Goal: Transaction & Acquisition: Purchase product/service

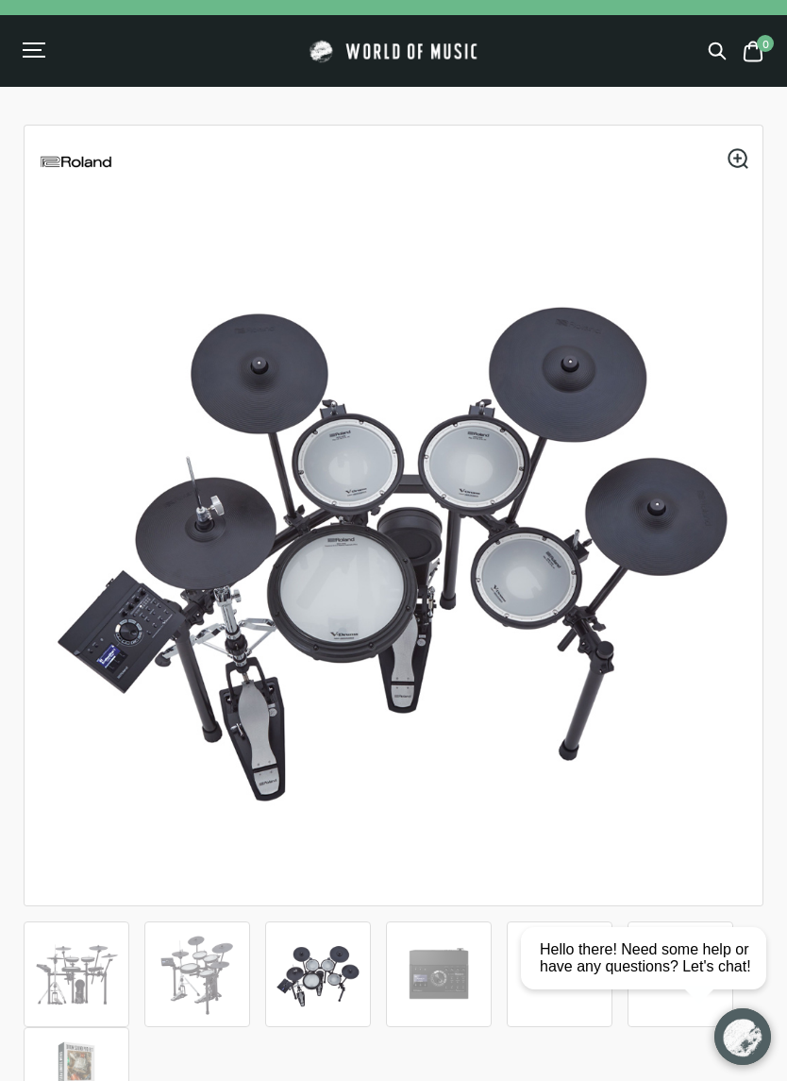
click at [33, 51] on div "Menu" at bounding box center [32, 50] width 19 height 2
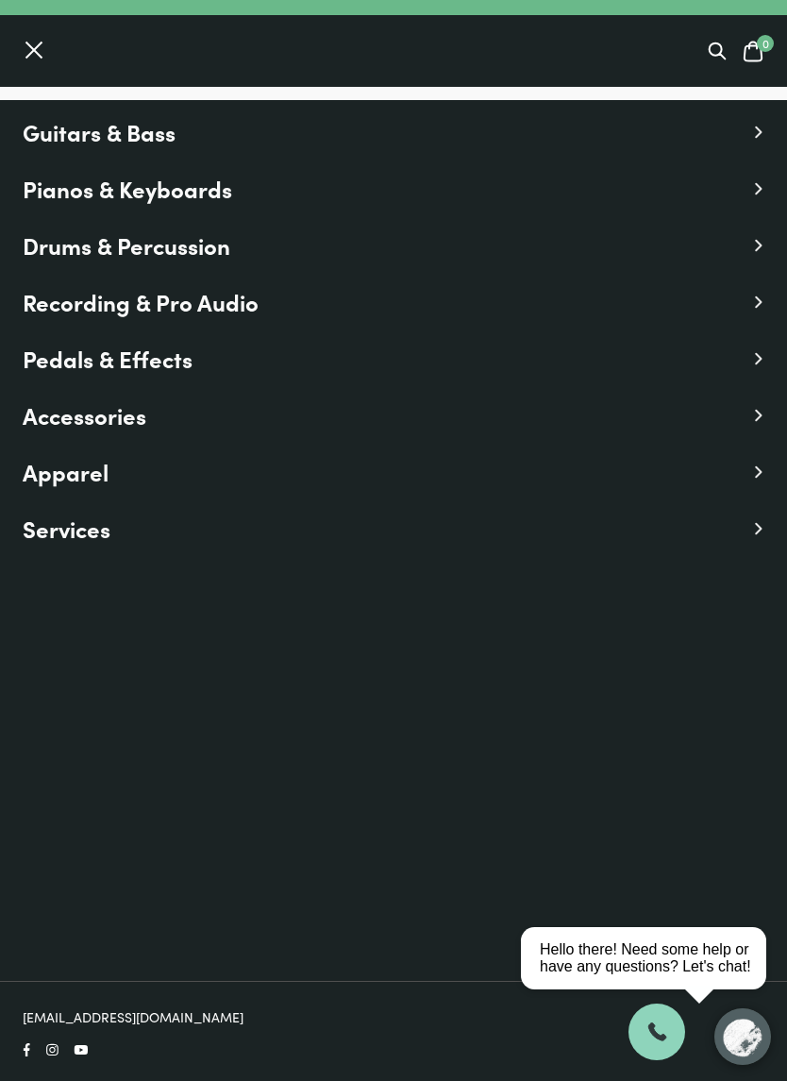
click at [129, 241] on span "Drums & Percussion" at bounding box center [127, 245] width 208 height 34
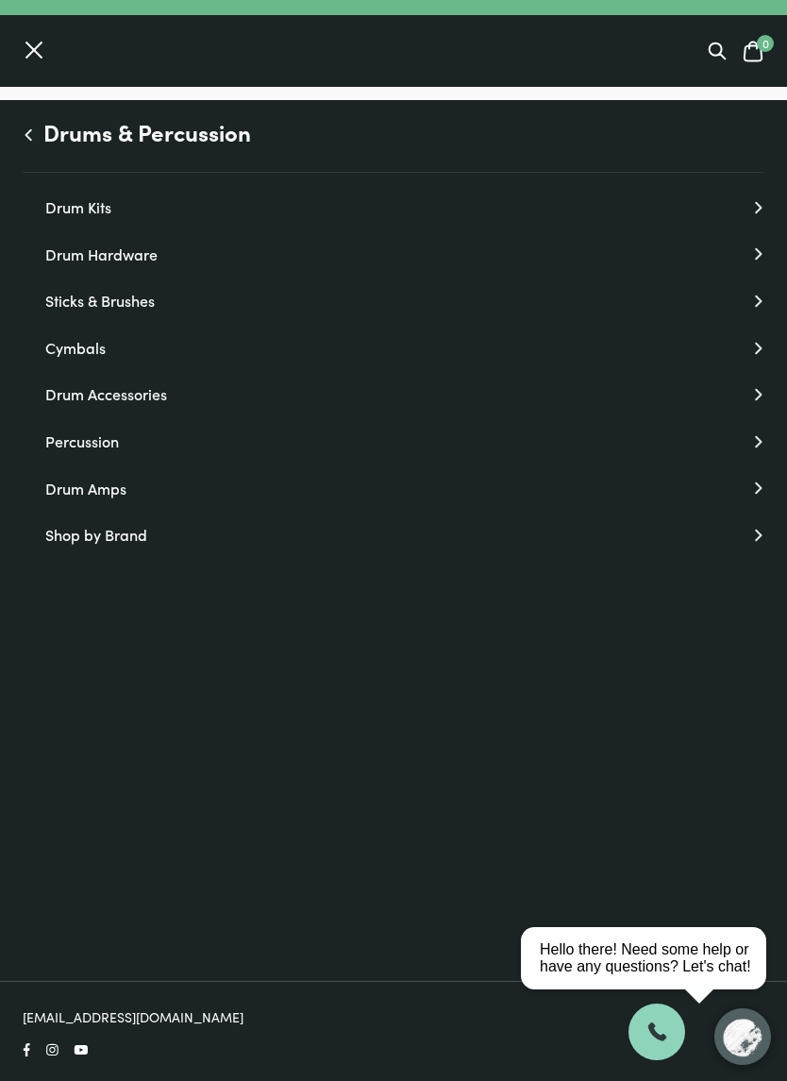
click at [753, 202] on icon at bounding box center [758, 207] width 13 height 13
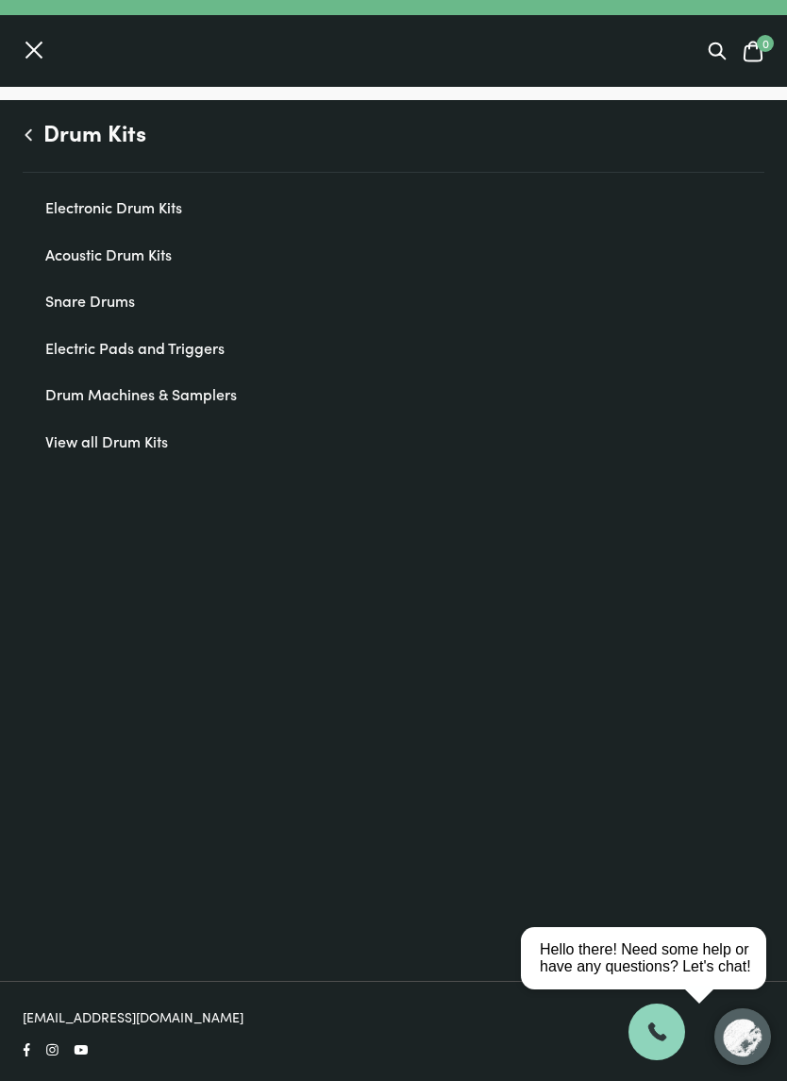
click at [140, 204] on link "Electronic Drum Kits" at bounding box center [404, 207] width 719 height 25
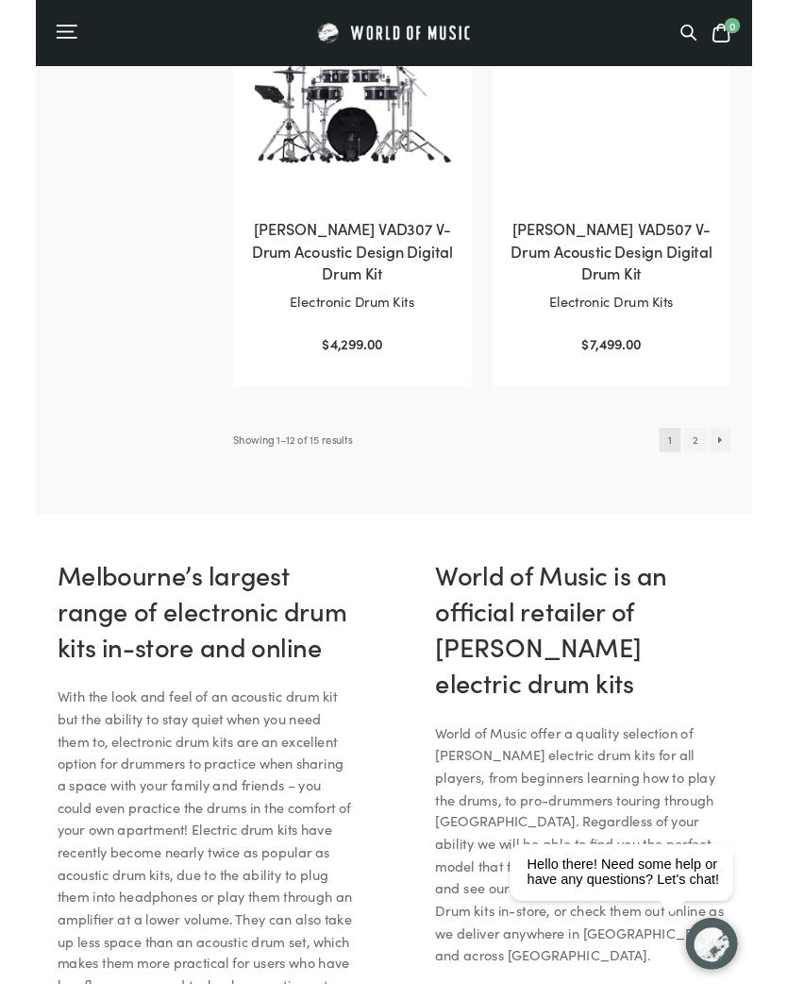
scroll to position [2735, 0]
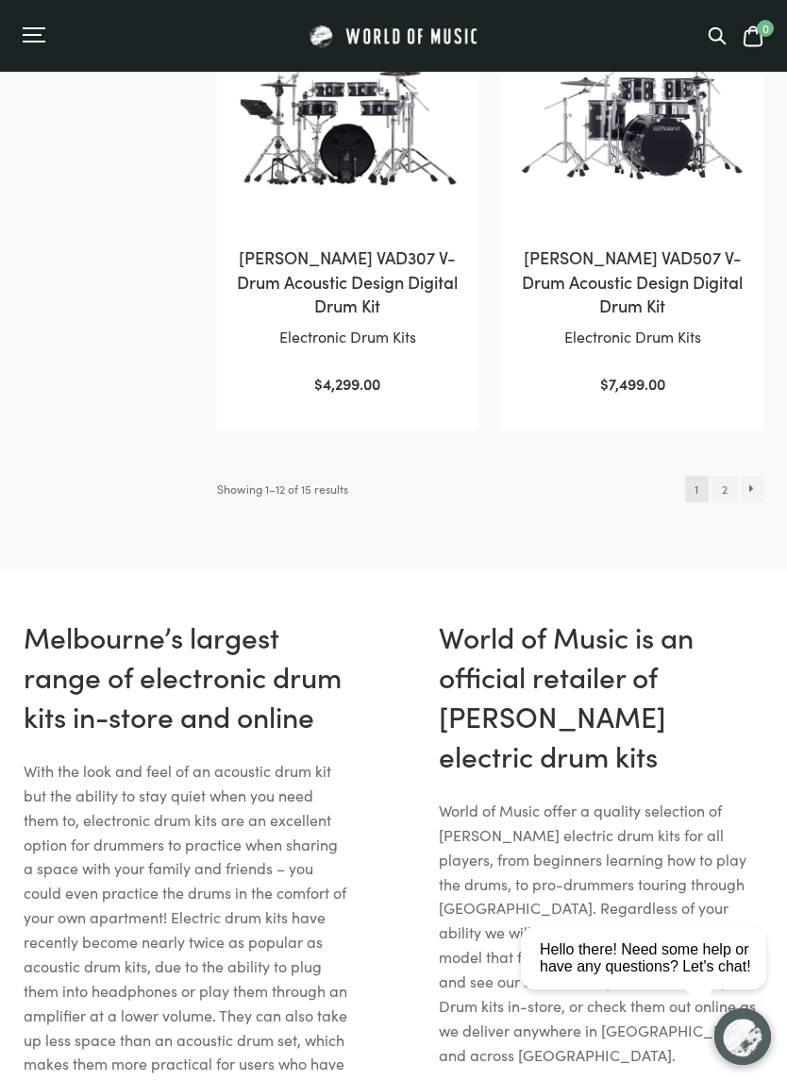
click at [729, 500] on link "2" at bounding box center [724, 489] width 25 height 26
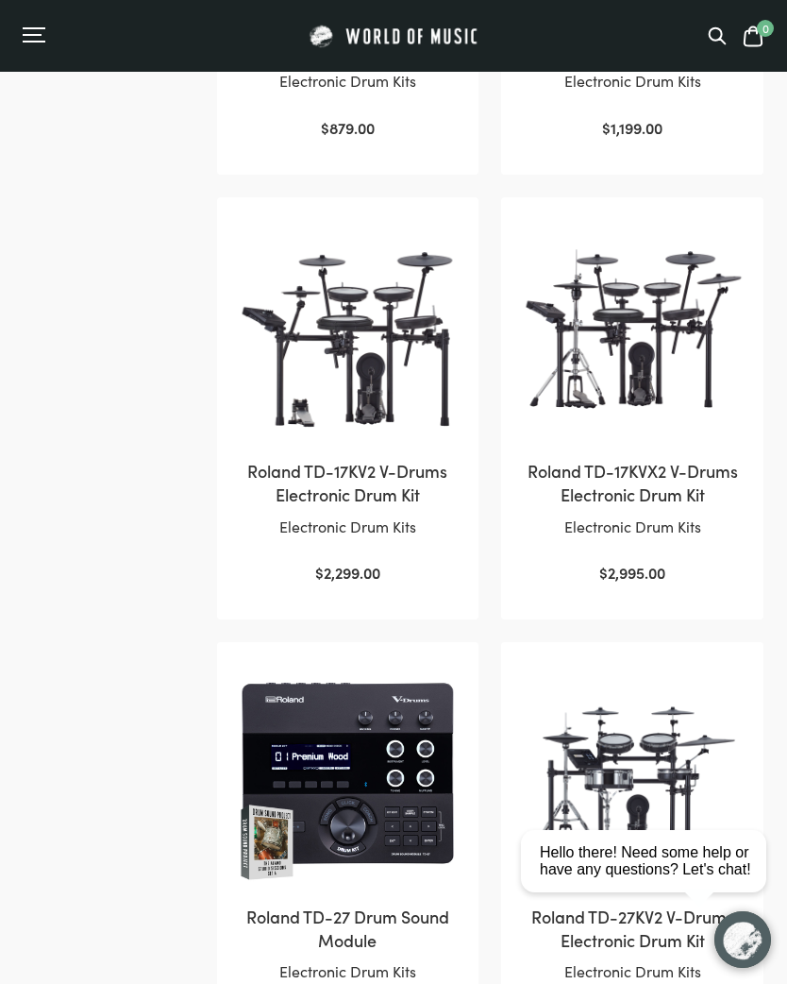
scroll to position [1160, 0]
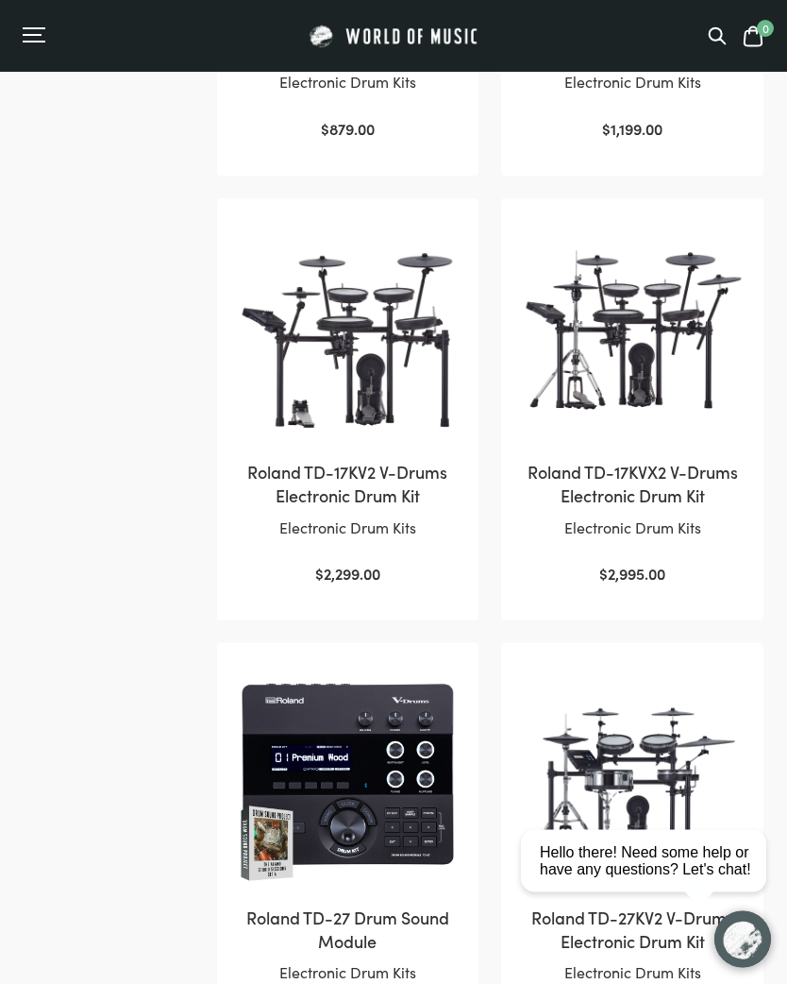
click at [637, 391] on img at bounding box center [632, 330] width 225 height 225
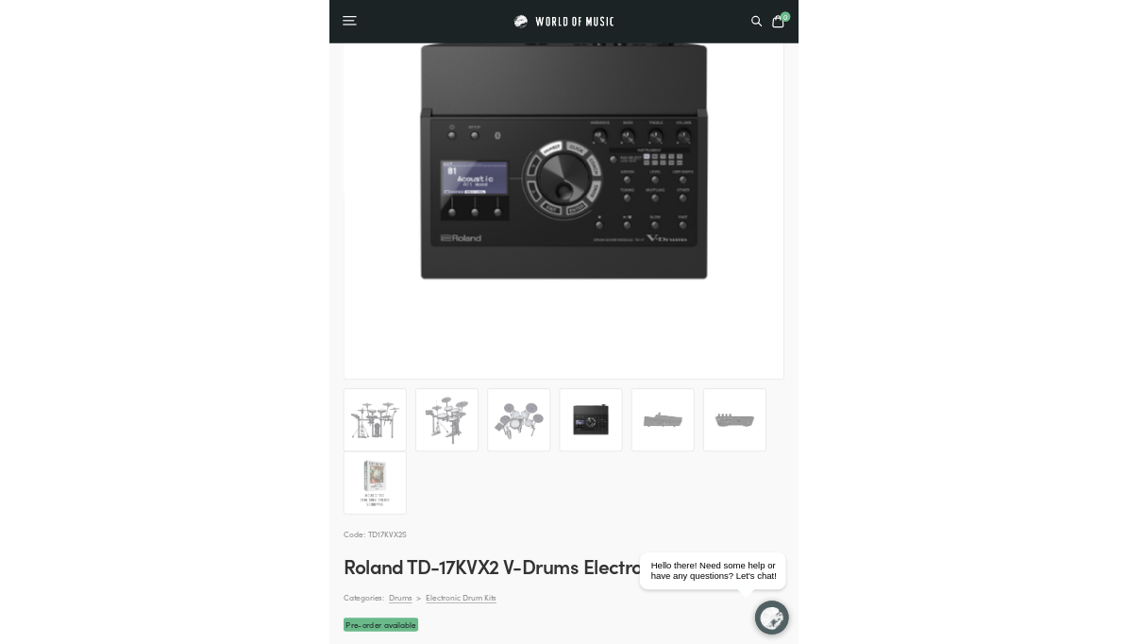
scroll to position [280, 0]
